Goal: Find specific page/section

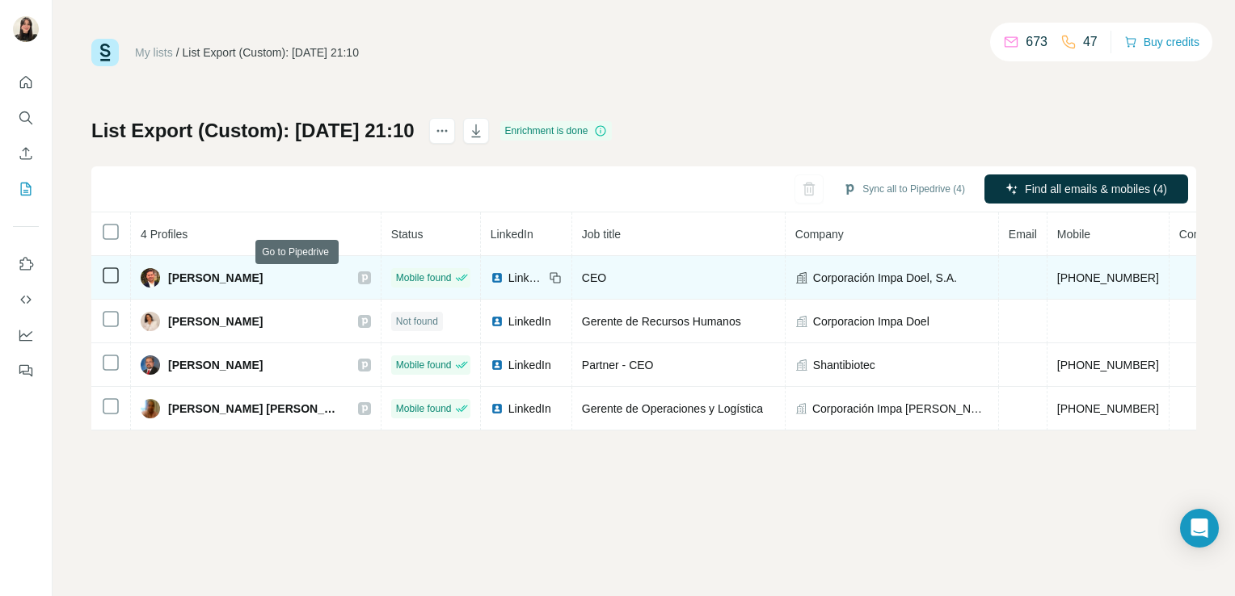
click at [361, 275] on icon at bounding box center [364, 278] width 6 height 8
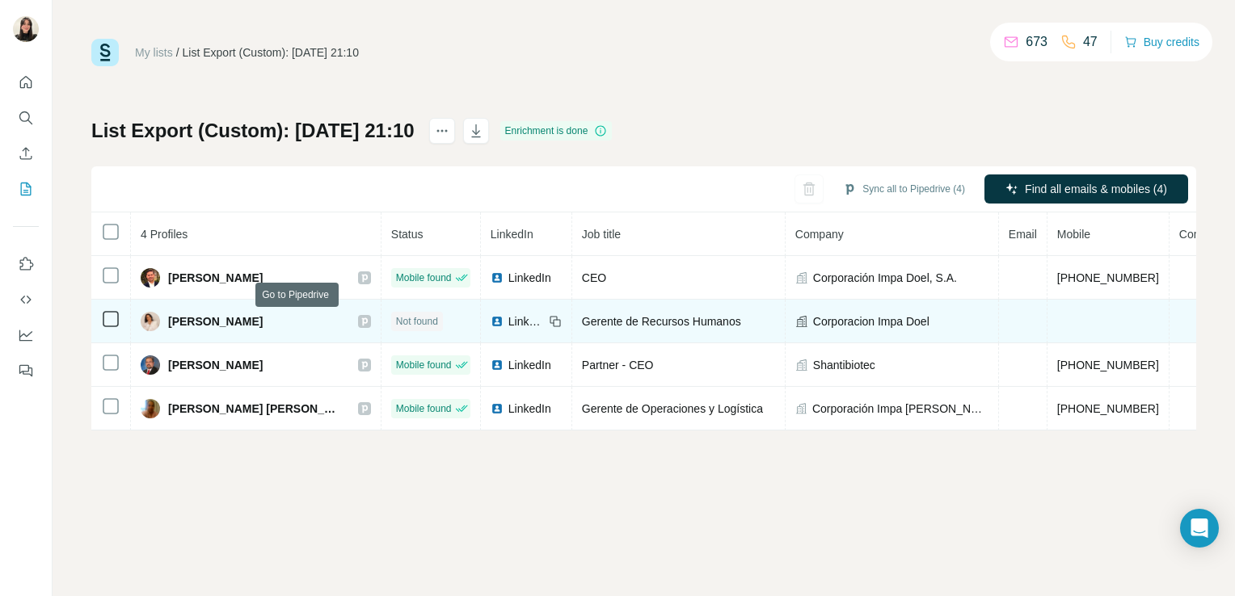
click at [361, 321] on icon at bounding box center [364, 322] width 6 height 8
